Goal: Task Accomplishment & Management: Complete application form

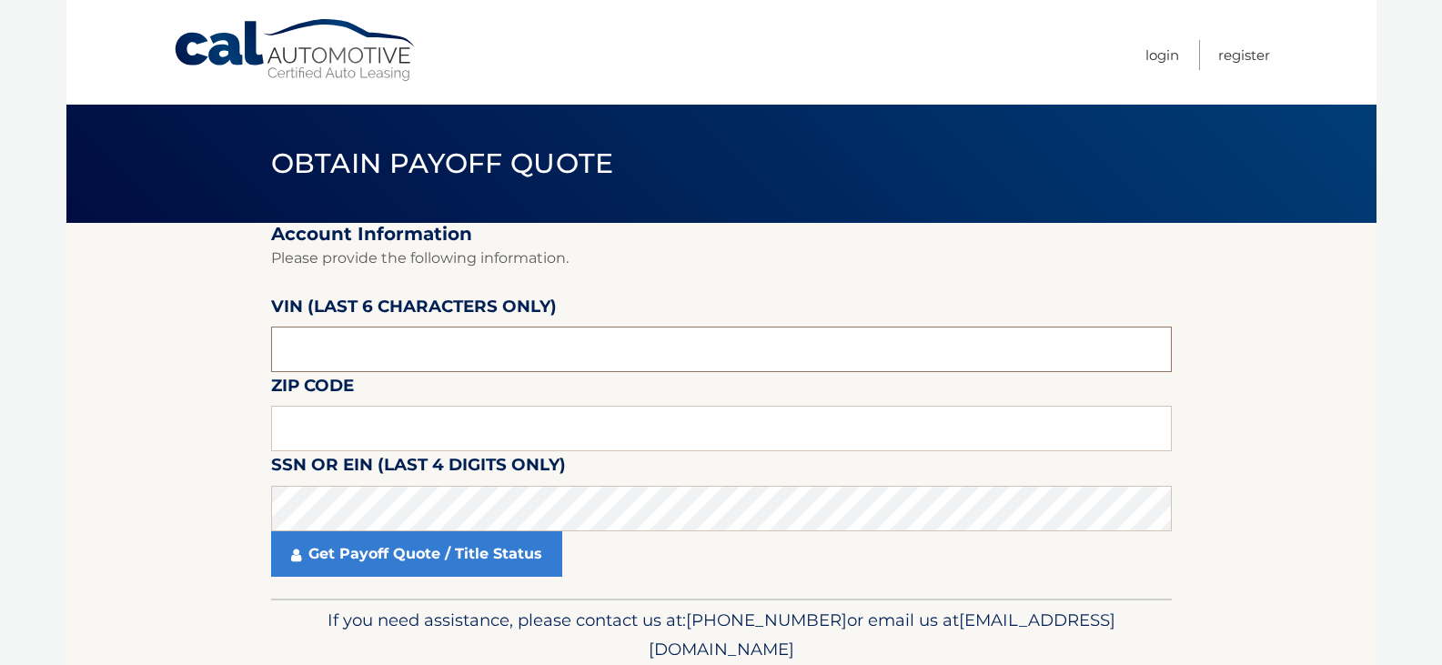
click at [436, 338] on input "text" at bounding box center [721, 349] width 901 height 45
type input "N*****"
type input "202079"
type input "11747"
click button "For Originating Dealer" at bounding box center [0, 0] width 0 height 0
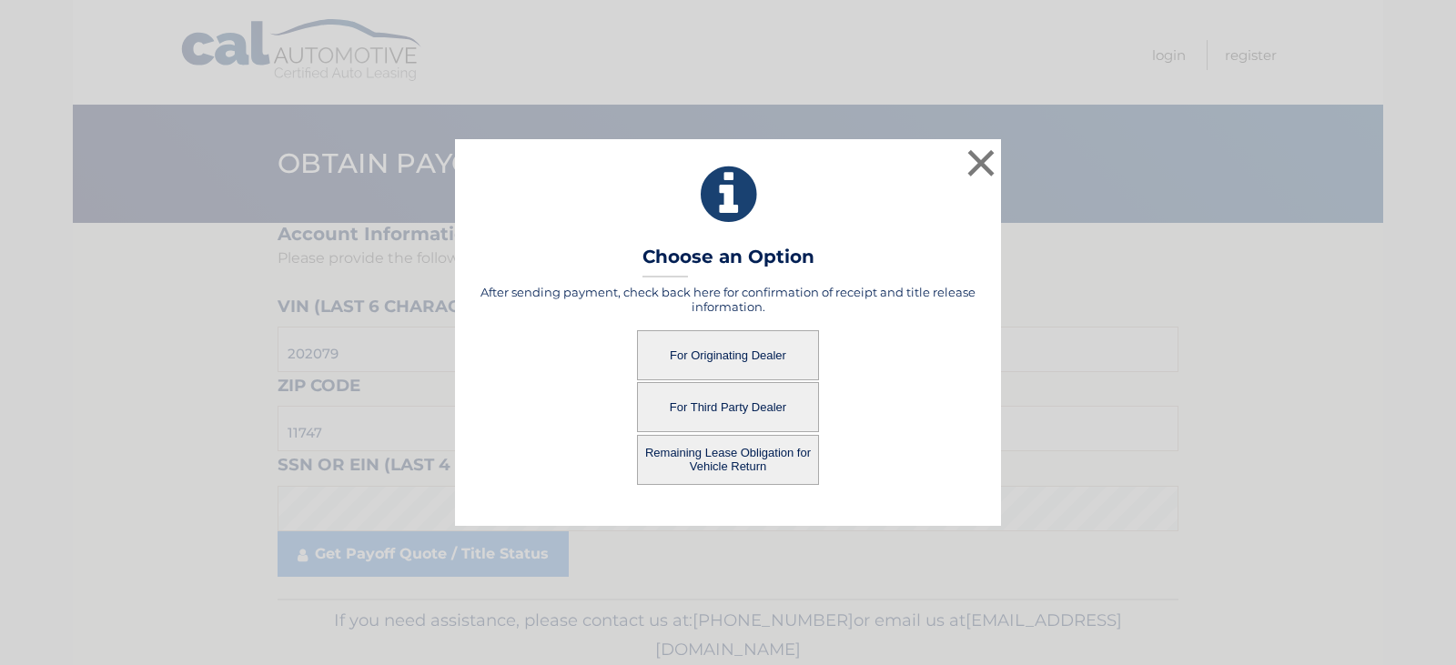
click at [677, 408] on button "For Third Party Dealer" at bounding box center [728, 407] width 182 height 50
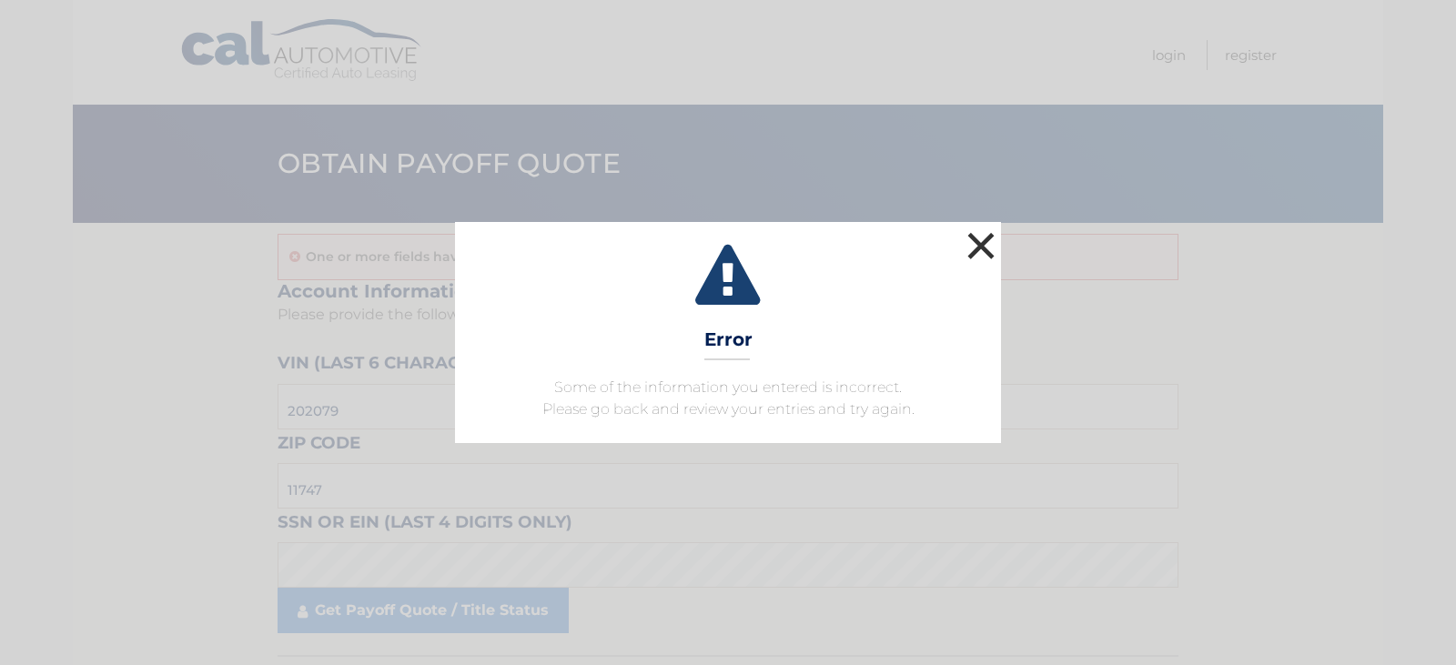
click at [973, 238] on button "×" at bounding box center [981, 245] width 36 height 36
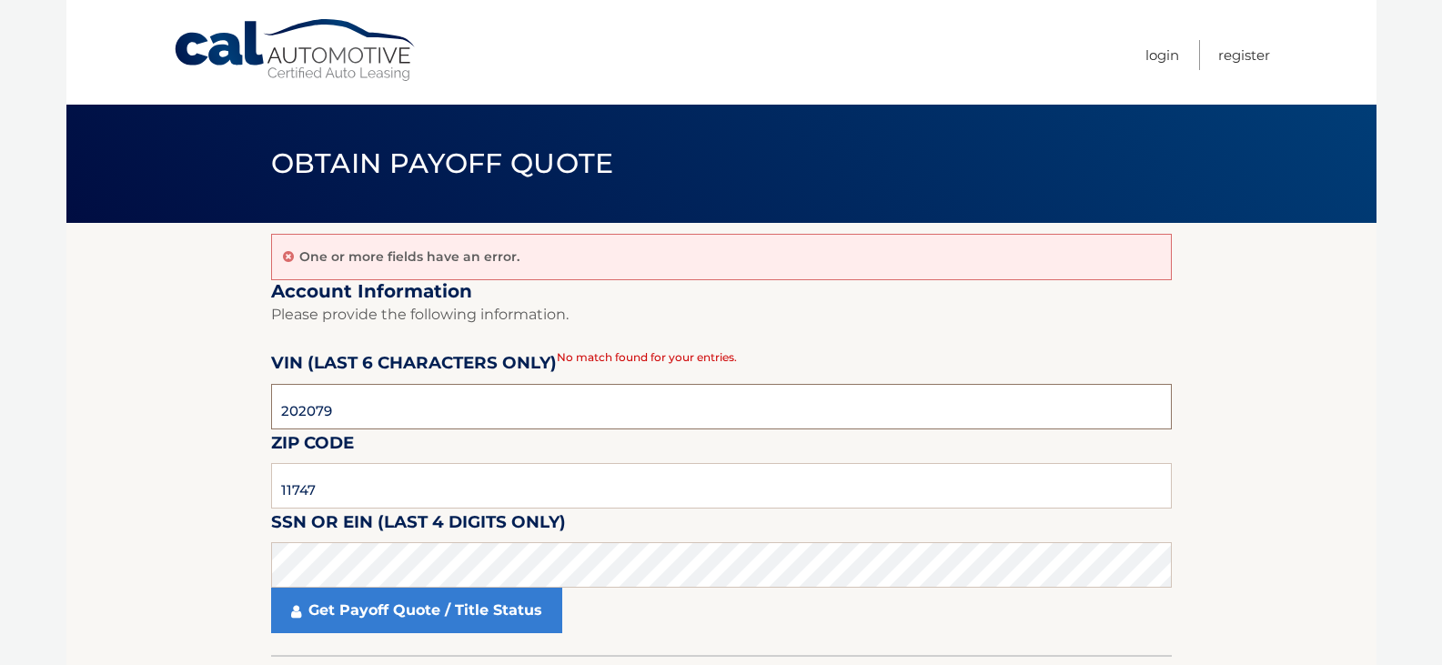
click at [450, 397] on input "202079" at bounding box center [721, 406] width 901 height 45
